Goal: Entertainment & Leisure: Consume media (video, audio)

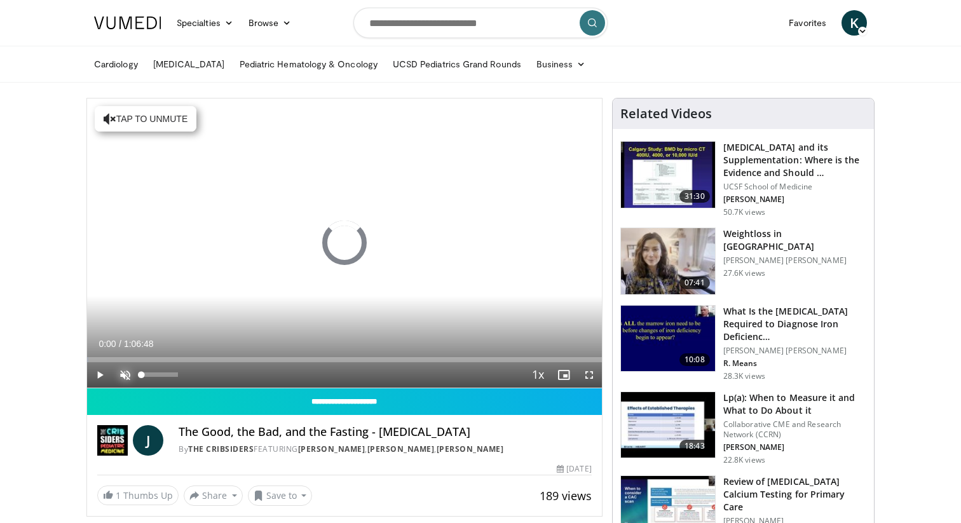
click at [122, 375] on span "Video Player" at bounding box center [124, 374] width 25 height 25
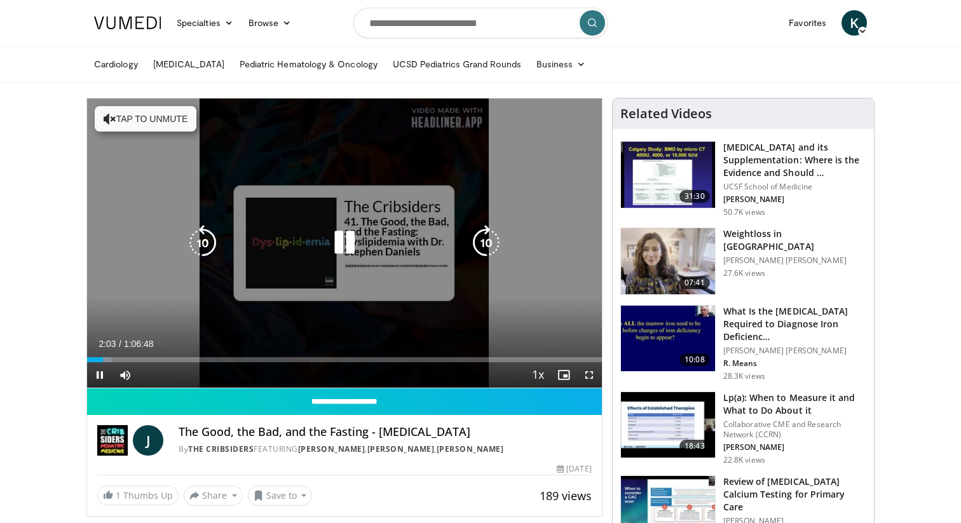
click at [338, 233] on icon "Video Player" at bounding box center [345, 243] width 36 height 36
